Goal: Information Seeking & Learning: Learn about a topic

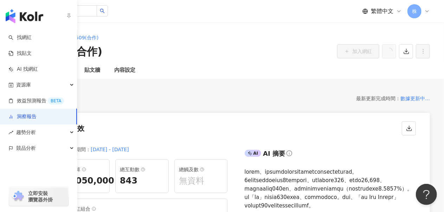
click at [13, 14] on img "button" at bounding box center [25, 16] width 38 height 14
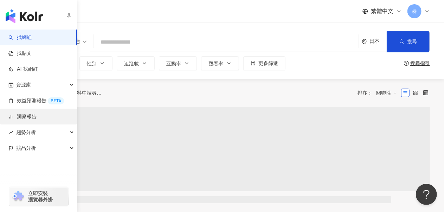
click at [25, 119] on link "洞察報告" at bounding box center [22, 116] width 28 height 7
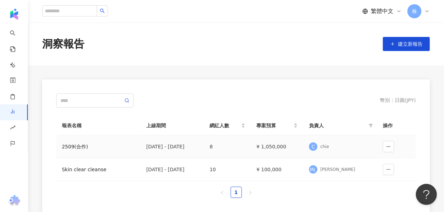
click at [83, 151] on td "2509(合作)" at bounding box center [98, 146] width 84 height 23
click at [72, 148] on div "2509(合作)" at bounding box center [98, 147] width 73 height 8
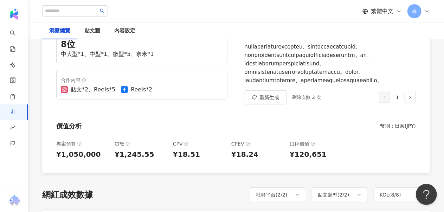
scroll to position [211, 0]
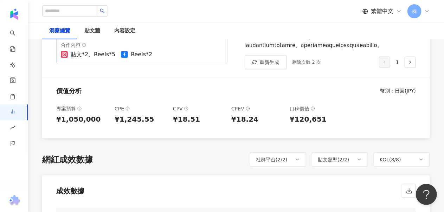
click at [200, 78] on div "貼文上線期間 ： [DATE] - [DATE] 專案預算 ¥1,050,000 總互動數 843 總觸及數 無資料 合作網紅組合 8 位 中大型*1、中型*…" at bounding box center [139, 3] width 194 height 149
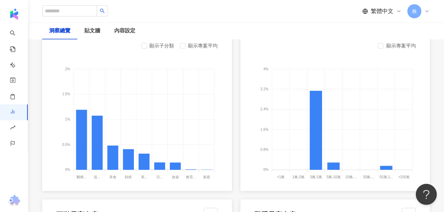
scroll to position [950, 0]
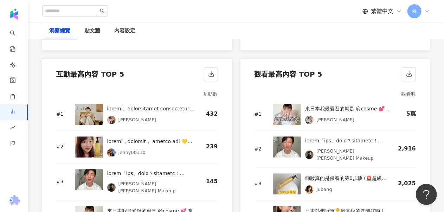
drag, startPoint x: 146, startPoint y: 149, endPoint x: 139, endPoint y: 151, distance: 6.5
click at [145, 146] on div at bounding box center [151, 141] width 88 height 8
click at [115, 158] on div "jenny00330" at bounding box center [151, 146] width 88 height 21
click at [86, 158] on img at bounding box center [89, 146] width 28 height 21
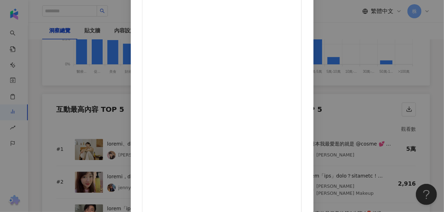
scroll to position [1020, 0]
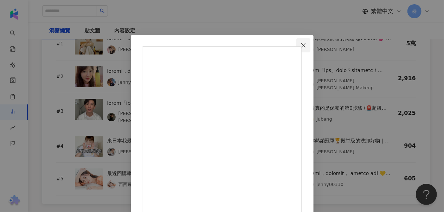
click at [306, 45] on icon "close" at bounding box center [304, 46] width 6 height 6
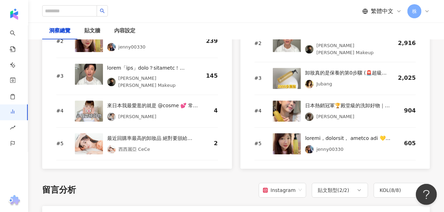
scroll to position [1020, 0]
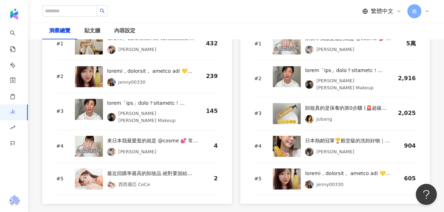
click at [335, 75] on div at bounding box center [346, 70] width 82 height 8
click at [277, 80] on img at bounding box center [287, 76] width 28 height 21
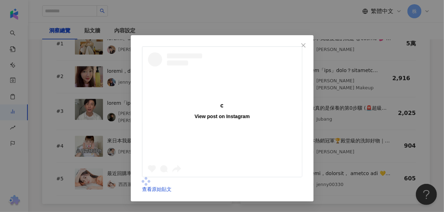
drag, startPoint x: 277, startPoint y: 80, endPoint x: 292, endPoint y: 87, distance: 16.7
click at [292, 177] on div at bounding box center [222, 181] width 160 height 8
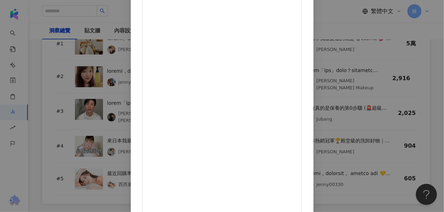
scroll to position [1055, 0]
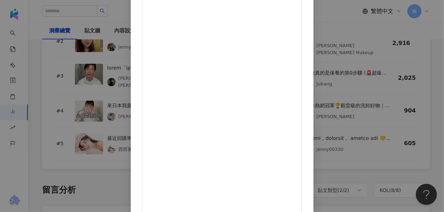
drag, startPoint x: 254, startPoint y: 167, endPoint x: 264, endPoint y: 168, distance: 10.6
click at [396, 39] on div "[PERSON_NAME] [PERSON_NAME] Makeup [DATE] 110 37 2,996 查看原始貼文" at bounding box center [222, 106] width 444 height 212
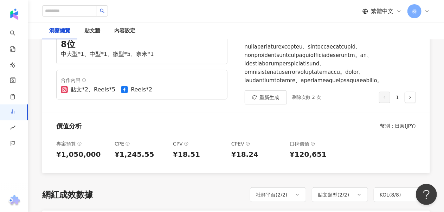
scroll to position [0, 0]
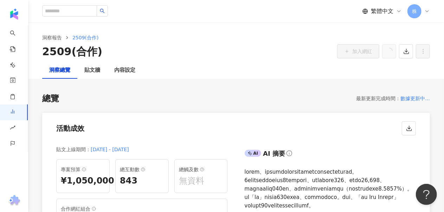
drag, startPoint x: 298, startPoint y: 109, endPoint x: 298, endPoint y: 103, distance: 5.6
